Goal: Task Accomplishment & Management: Use online tool/utility

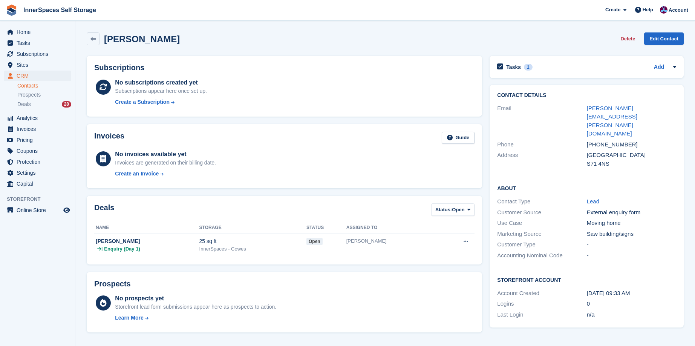
scroll to position [199, 0]
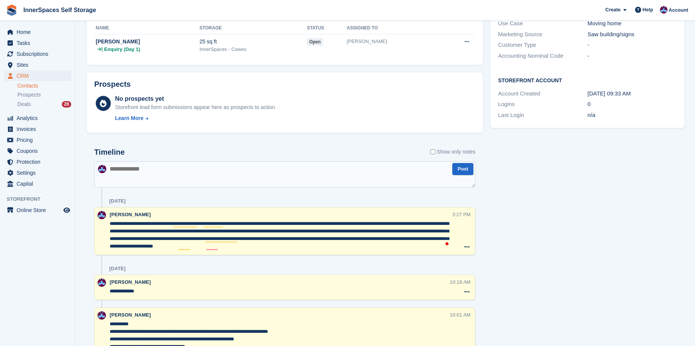
click at [575, 247] on div "Tasks 1 Add day 2 [DATE] Contact Details Email [PERSON_NAME][EMAIL_ADDRESS][PER…" at bounding box center [588, 308] width 202 height 911
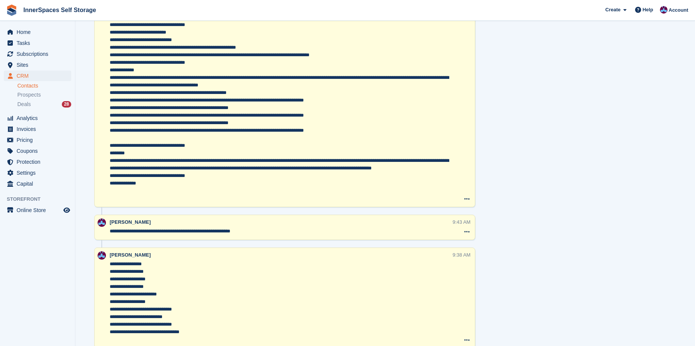
scroll to position [581, 0]
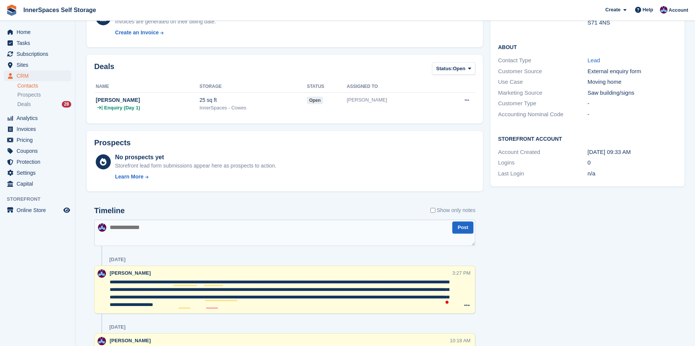
scroll to position [143, 0]
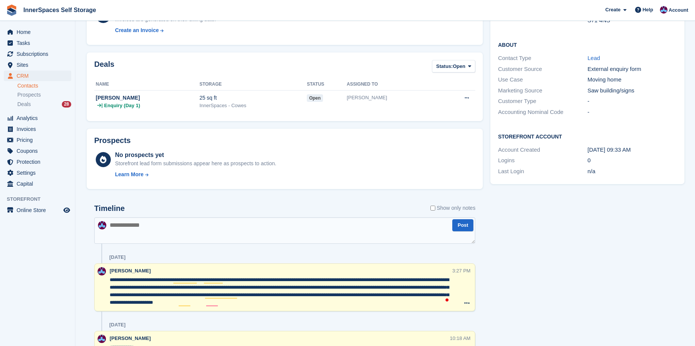
click at [24, 41] on span "Tasks" at bounding box center [39, 43] width 45 height 11
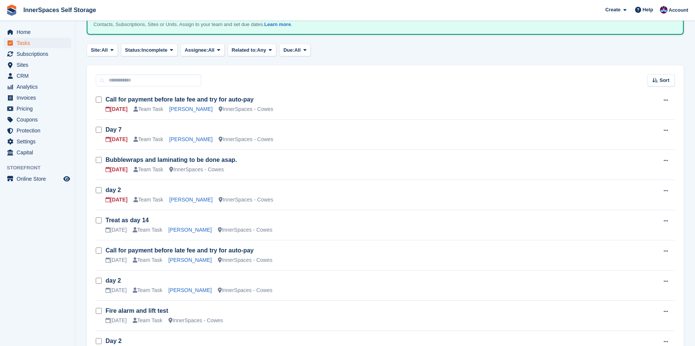
scroll to position [59, 0]
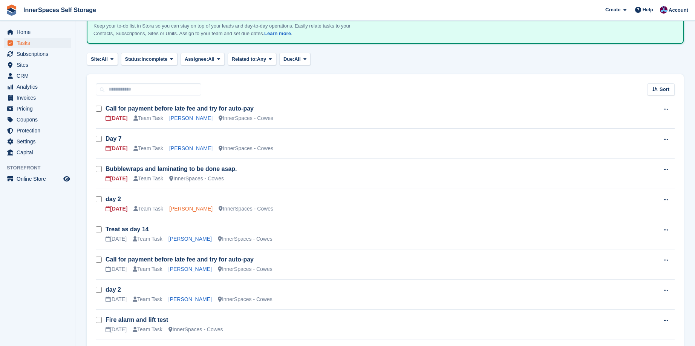
click at [196, 209] on link "[PERSON_NAME]" at bounding box center [190, 208] width 43 height 6
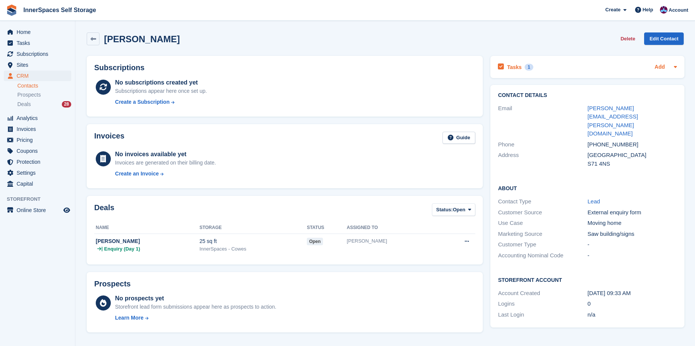
click at [656, 66] on link "Add" at bounding box center [660, 67] width 10 height 9
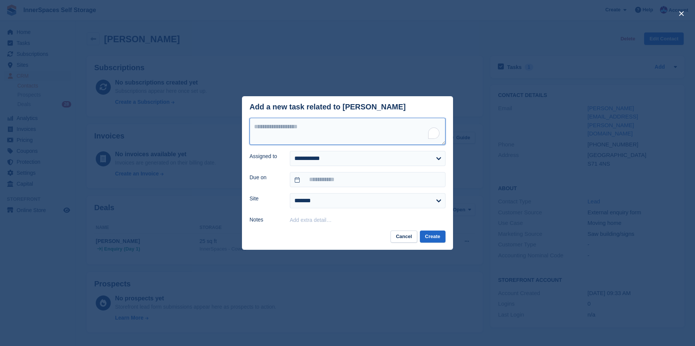
click at [295, 134] on textarea "To enrich screen reader interactions, please activate Accessibility in Grammarl…" at bounding box center [348, 131] width 196 height 27
type textarea "**********"
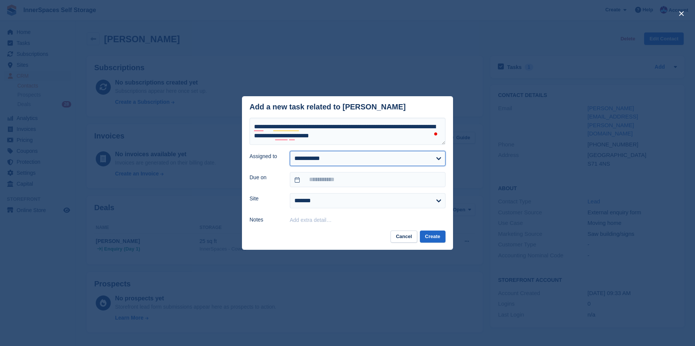
click at [317, 153] on select "**********" at bounding box center [368, 158] width 156 height 15
select select "****"
click at [290, 151] on select "**********" at bounding box center [368, 158] width 156 height 15
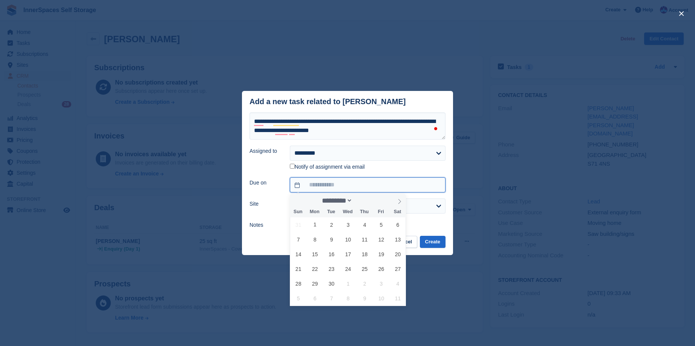
click at [324, 184] on input "text" at bounding box center [368, 184] width 156 height 15
click at [331, 181] on input "text" at bounding box center [368, 184] width 156 height 15
click at [299, 184] on input "text" at bounding box center [368, 184] width 156 height 15
click at [433, 167] on div "Notify of assignment via email" at bounding box center [368, 166] width 156 height 9
click at [337, 185] on input "text" at bounding box center [368, 184] width 156 height 15
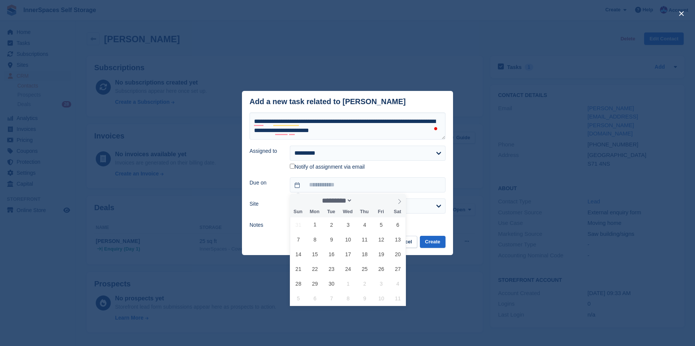
click at [408, 166] on div "Notify of assignment via email" at bounding box center [368, 166] width 156 height 9
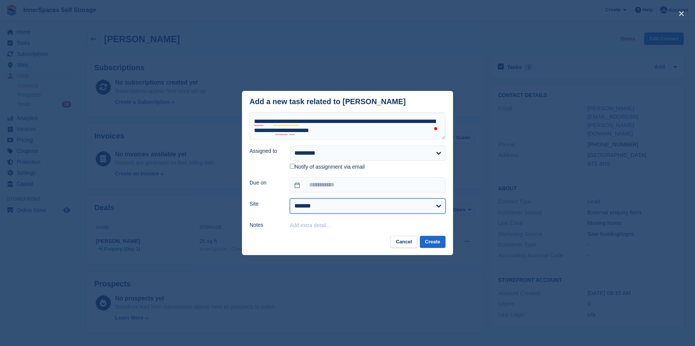
click at [342, 207] on select "**********" at bounding box center [368, 205] width 156 height 15
select select "****"
click at [290, 199] on select "**********" at bounding box center [368, 205] width 156 height 15
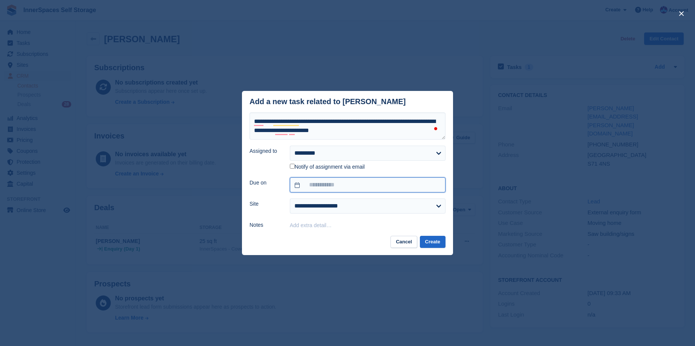
click at [334, 183] on input "text" at bounding box center [368, 184] width 156 height 15
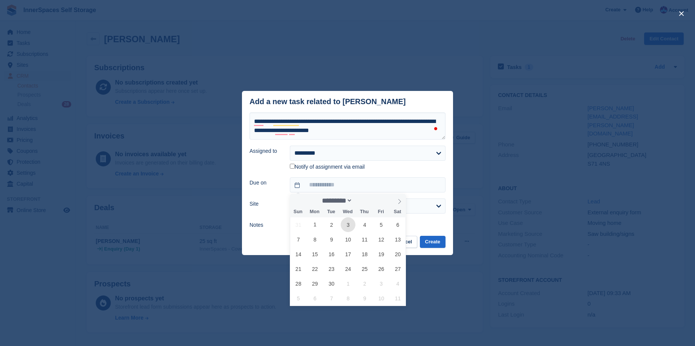
click at [347, 222] on span "3" at bounding box center [348, 224] width 15 height 15
type input "**********"
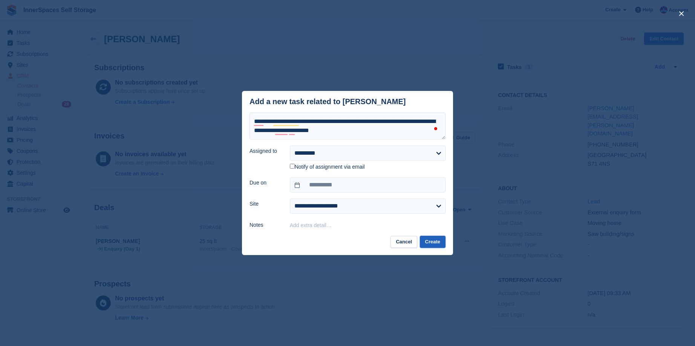
click at [429, 242] on button "Create" at bounding box center [433, 242] width 26 height 12
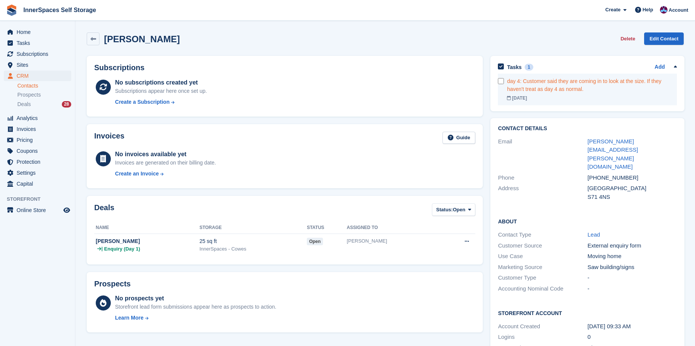
click at [588, 87] on div "day 4: Customer said they are coming in to look at the size. If they haven't tr…" at bounding box center [592, 85] width 170 height 16
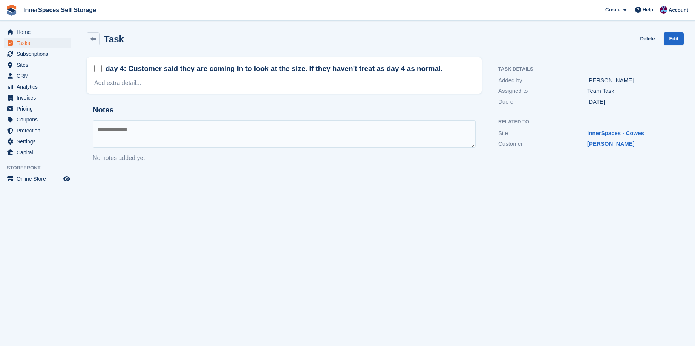
click at [431, 69] on div "day 4: Customer said they are coming in to look at the size. If they haven't tr…" at bounding box center [284, 69] width 380 height 12
click at [413, 70] on h2 "day 4: Customer said they are coming in to look at the size. If they haven't tr…" at bounding box center [274, 69] width 337 height 10
click at [426, 70] on h2 "day 4: Customer said they are coming in to look at the size. If they haven't tr…" at bounding box center [274, 69] width 337 height 10
click at [142, 127] on textarea "To enrich screen reader interactions, please activate Accessibility in Grammarl…" at bounding box center [284, 133] width 383 height 27
click at [673, 38] on link "Edit" at bounding box center [674, 38] width 20 height 12
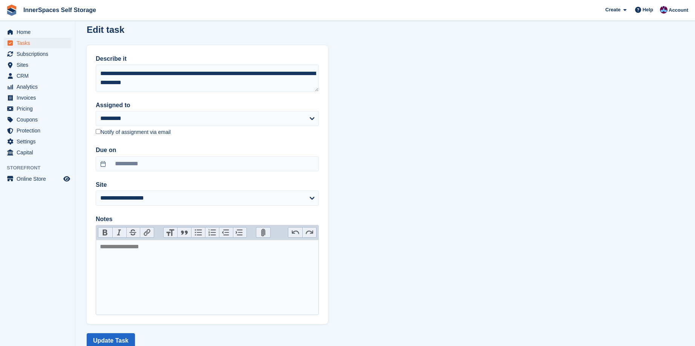
scroll to position [31, 0]
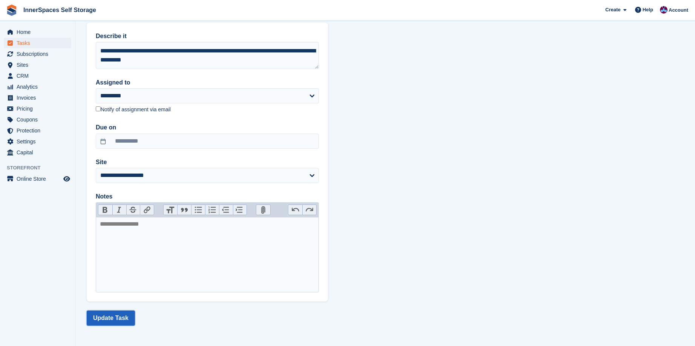
click at [116, 318] on button "Update Task" at bounding box center [111, 317] width 48 height 15
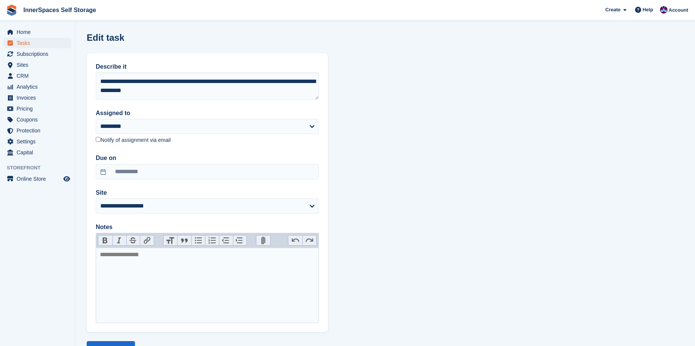
scroll to position [31, 0]
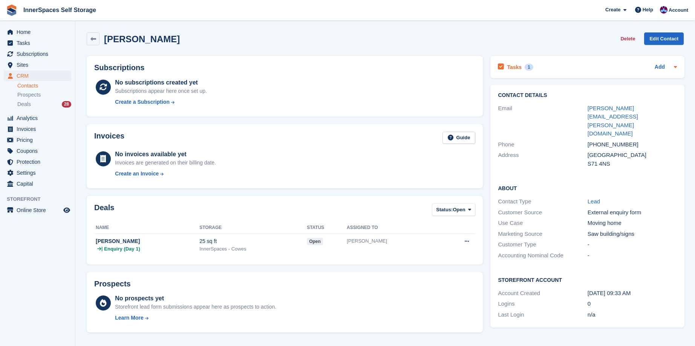
click at [512, 66] on h2 "Tasks" at bounding box center [514, 67] width 15 height 7
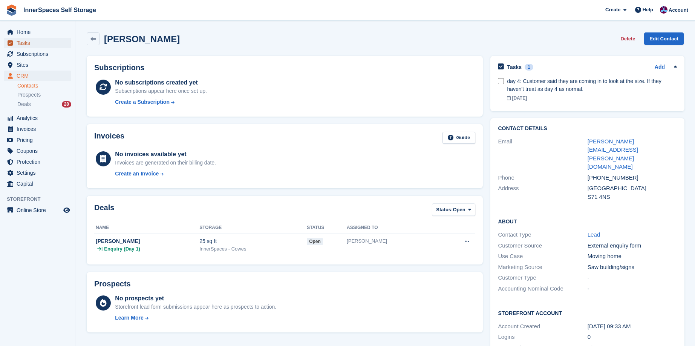
click at [22, 41] on span "Tasks" at bounding box center [39, 43] width 45 height 11
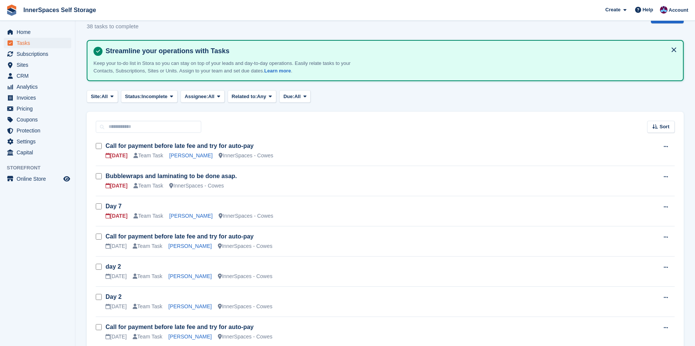
scroll to position [23, 0]
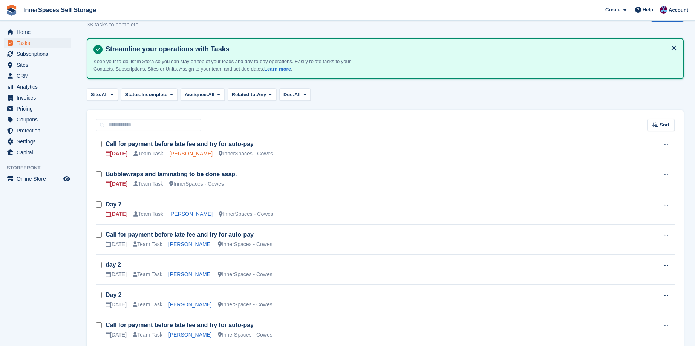
click at [181, 154] on link "[PERSON_NAME]" at bounding box center [190, 153] width 43 height 6
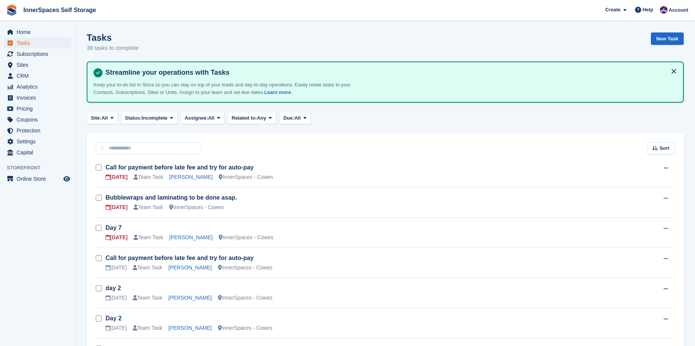
scroll to position [23, 0]
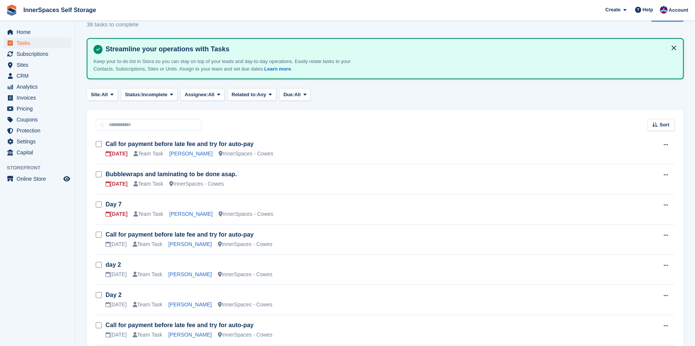
click at [274, 165] on td "Bubblewraps and laminating to be done asap. [DATE] Team Task InnerSpaces - Cowes" at bounding box center [382, 179] width 553 height 30
click at [338, 217] on div "[DATE] Team Task [PERSON_NAME] InnerSpaces - Cowes" at bounding box center [382, 214] width 553 height 8
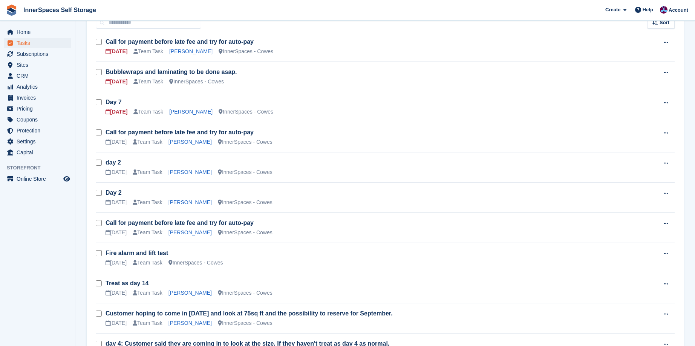
scroll to position [136, 0]
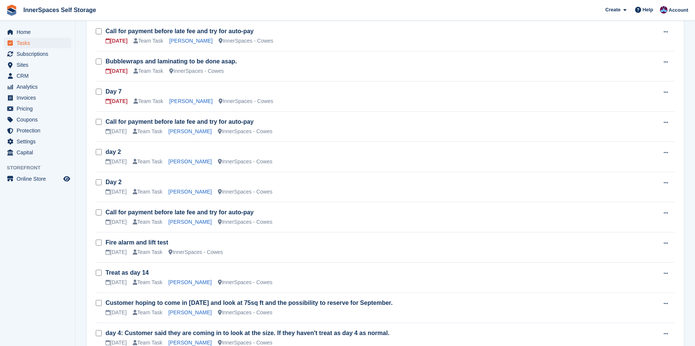
click at [579, 176] on td "Day 2 [DATE] Team Task [PERSON_NAME] InnerSpaces - Cowes" at bounding box center [382, 187] width 553 height 30
